Goal: Transaction & Acquisition: Book appointment/travel/reservation

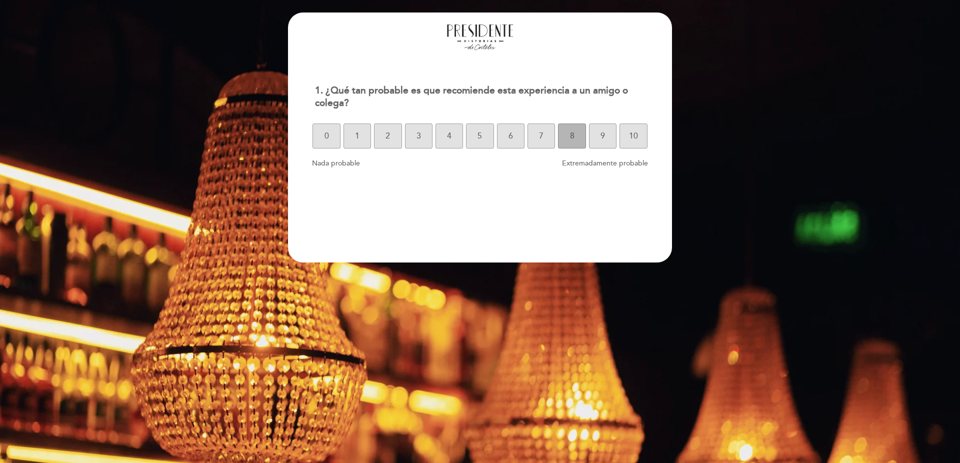
click at [572, 141] on span "8" at bounding box center [572, 136] width 4 height 28
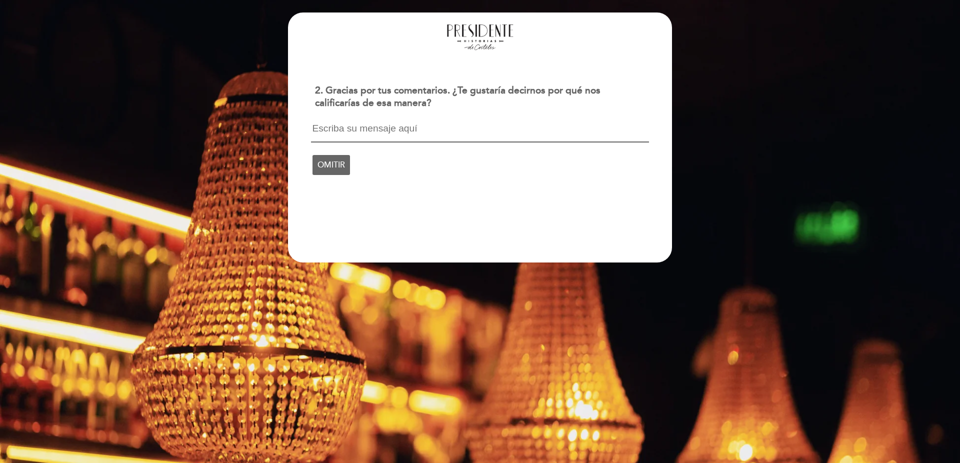
click at [479, 140] on textarea at bounding box center [479, 132] width 337 height 19
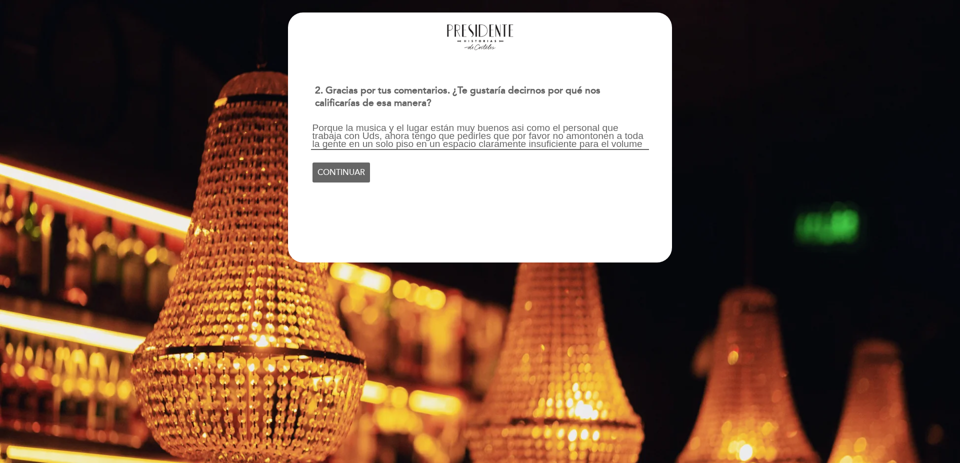
scroll to position [1, 0]
type textarea "Porque la musica y el lugar están muy buenos asi como el personal que trabaja c…"
click at [331, 181] on span "CONTINUAR" at bounding box center [340, 180] width 47 height 28
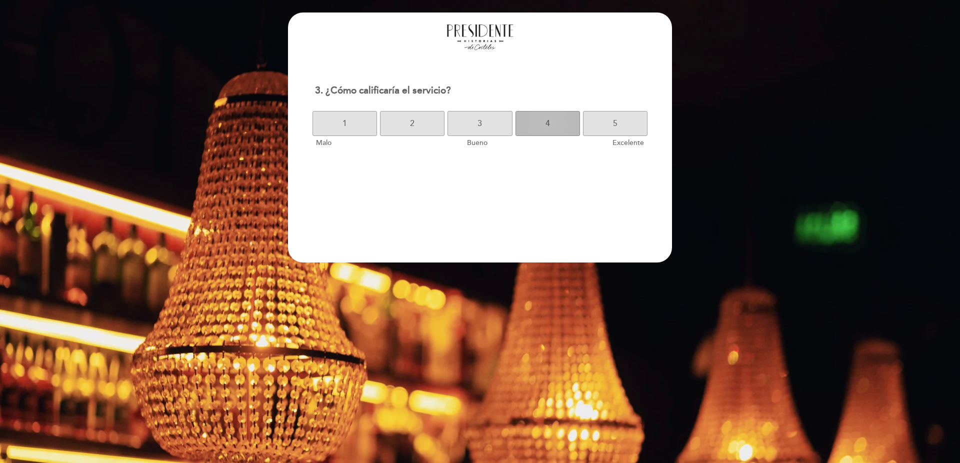
click at [551, 127] on button "4" at bounding box center [547, 123] width 64 height 25
click at [489, 124] on button "3" at bounding box center [479, 123] width 64 height 25
click at [493, 124] on button "3" at bounding box center [479, 123] width 64 height 25
click at [493, 124] on button "6" at bounding box center [496, 123] width 31 height 25
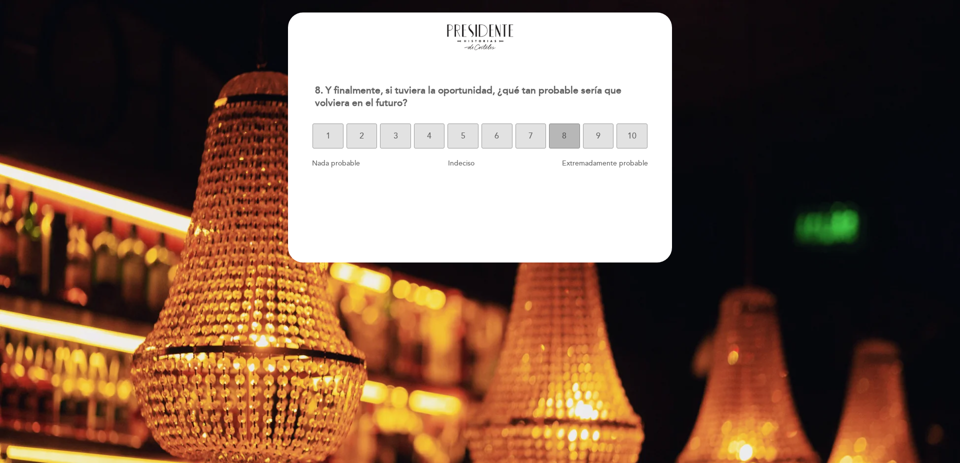
click at [561, 138] on button "8" at bounding box center [564, 135] width 31 height 25
select select "es"
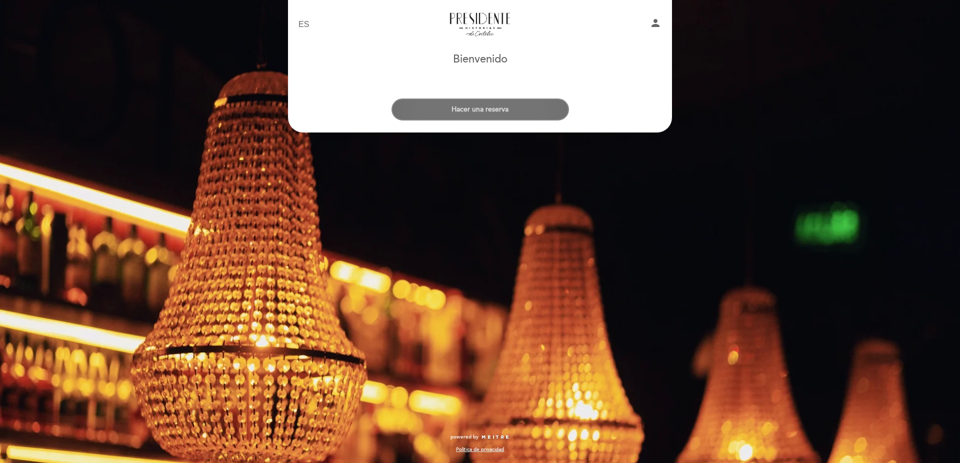
click at [446, 112] on button "Hacer una reserva" at bounding box center [479, 109] width 177 height 22
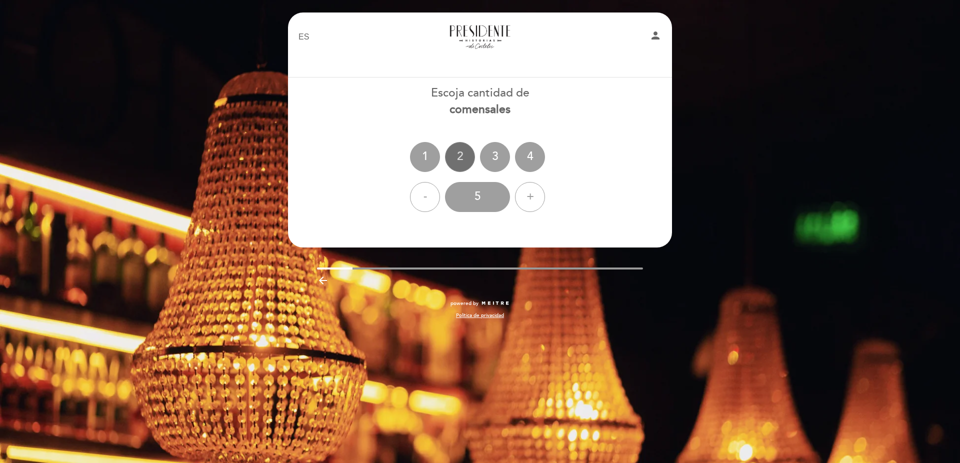
click at [458, 164] on div "2" at bounding box center [460, 157] width 30 height 30
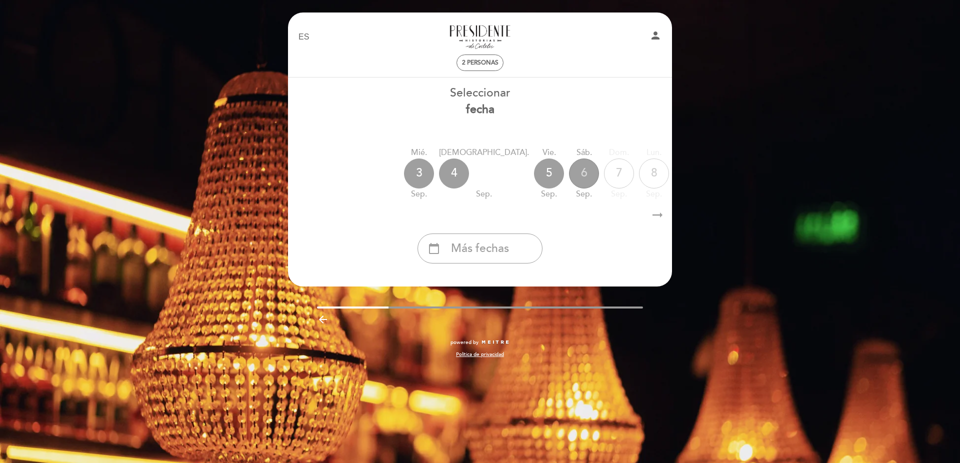
click at [569, 171] on div "6" at bounding box center [584, 173] width 30 height 30
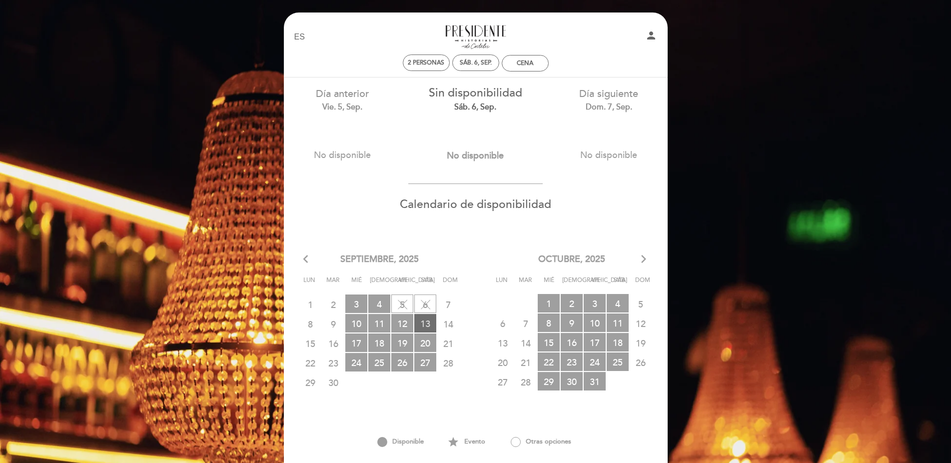
click at [420, 321] on span "13 RESERVAS DISPONIBLES" at bounding box center [425, 323] width 22 height 18
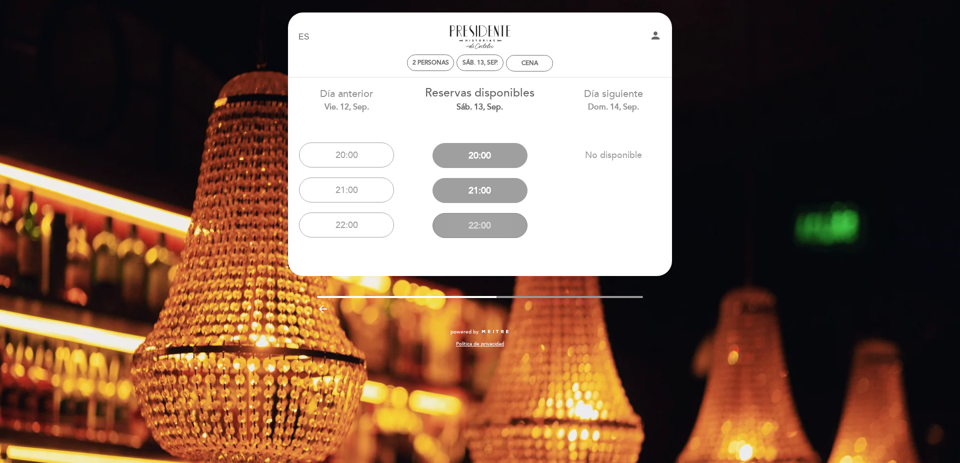
click at [478, 224] on button "22:00" at bounding box center [479, 225] width 95 height 25
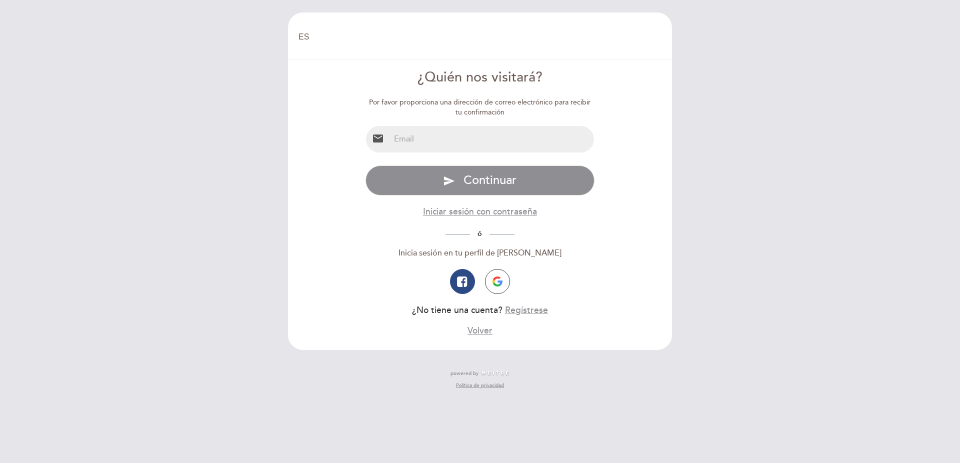
select select "es"
click at [412, 144] on input "email" at bounding box center [492, 139] width 204 height 26
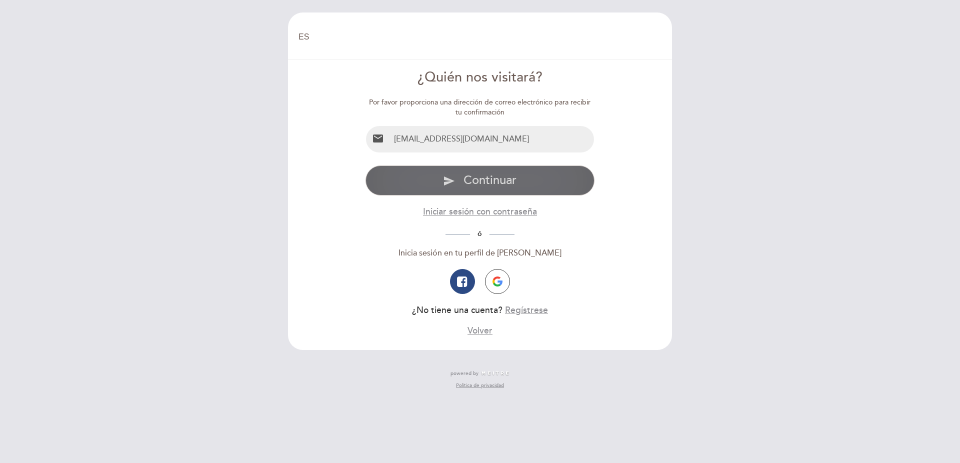
type input "Marielaruiz1970@hotmail.com"
click at [487, 177] on span "Continuar" at bounding box center [489, 180] width 53 height 14
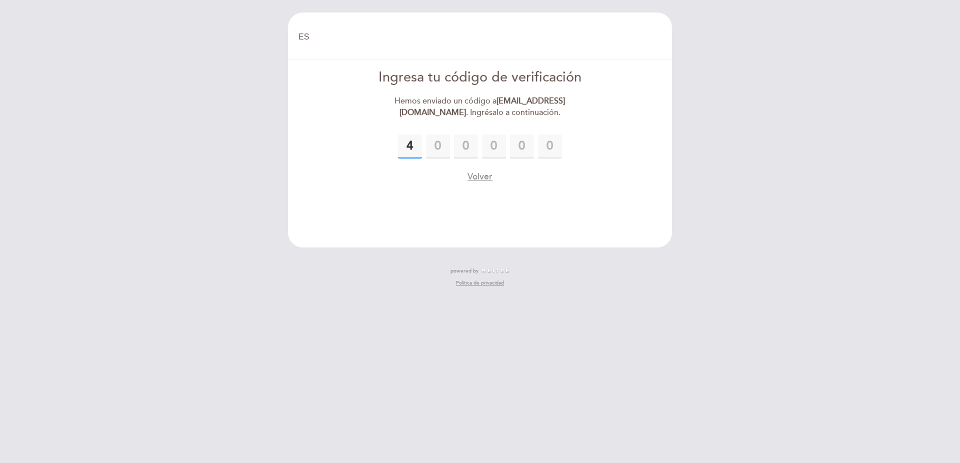
type input "4"
type input "3"
type input "5"
type input "2"
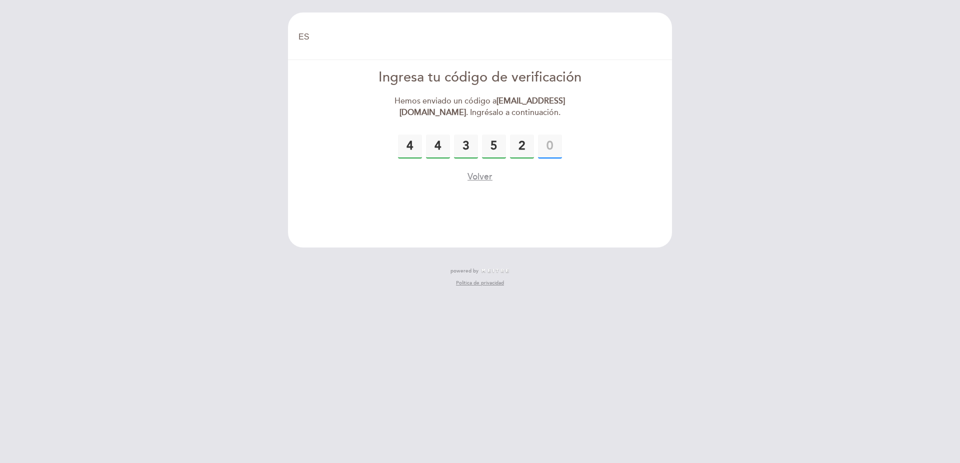
type input "8"
